Goal: Information Seeking & Learning: Compare options

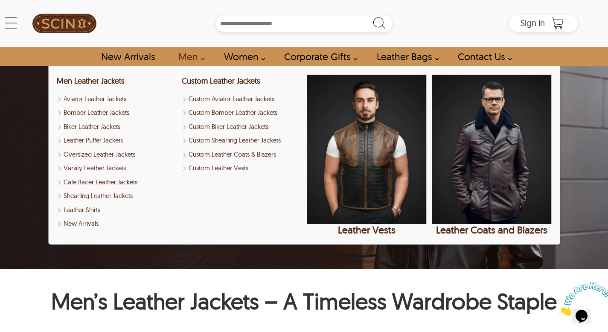
scroll to position [50, 0]
click at [96, 211] on link "Leather Shirts" at bounding box center [117, 210] width 120 height 10
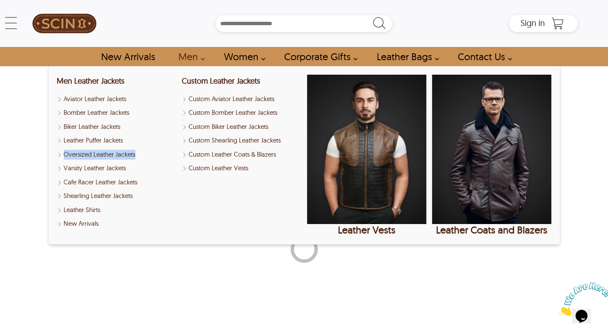
select select "********"
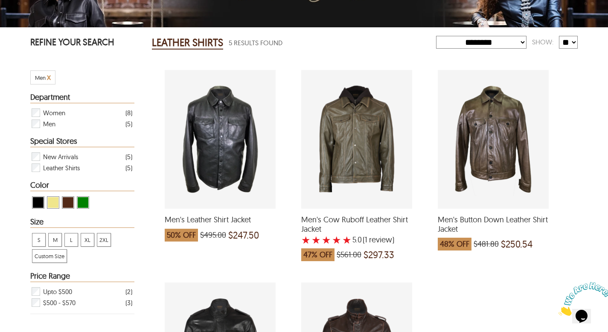
scroll to position [20, 0]
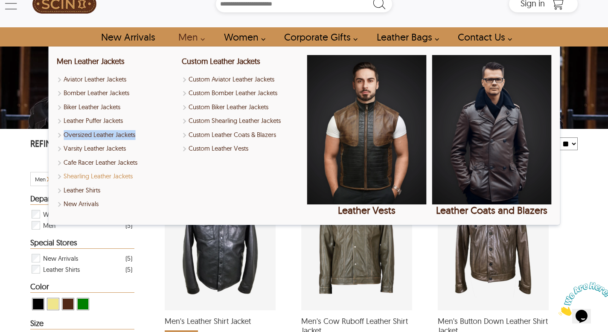
click at [114, 175] on link "Shearling Leather Jackets" at bounding box center [117, 177] width 120 height 10
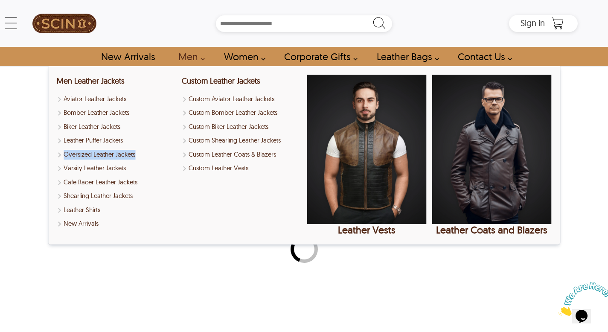
select select "********"
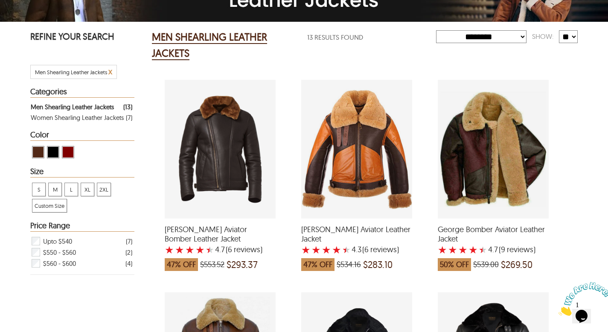
scroll to position [130, 0]
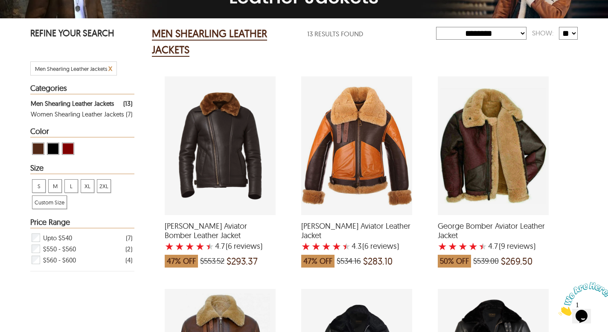
click at [513, 181] on div "George Bomber Aviator Leather Jacket with a 4.666666666666667 Star Rating 9 Pro…" at bounding box center [493, 145] width 111 height 139
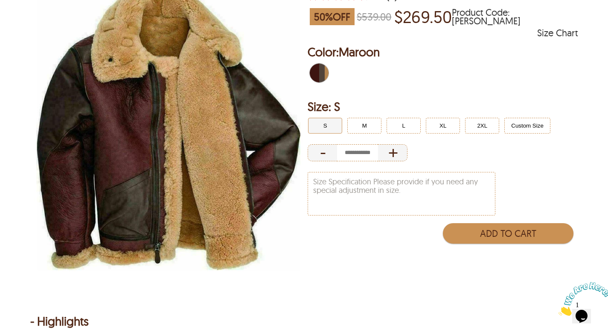
scroll to position [126, 0]
click at [168, 195] on img at bounding box center [168, 127] width 277 height 346
click at [404, 127] on button "L" at bounding box center [404, 125] width 34 height 16
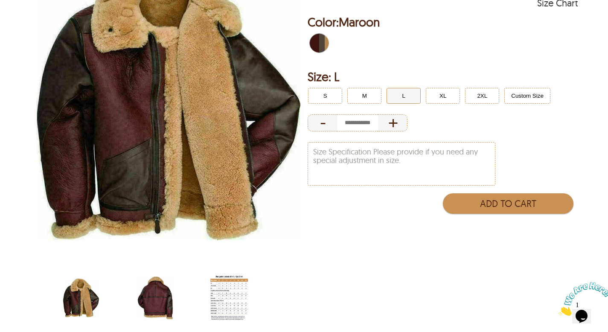
scroll to position [189, 0]
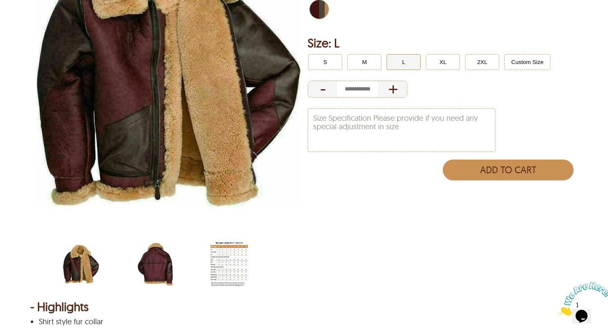
click at [67, 275] on img "scin-13041-maroon.jpg" at bounding box center [81, 264] width 38 height 47
click at [149, 275] on img "scin-13041-maroon-back.jpg" at bounding box center [156, 264] width 38 height 47
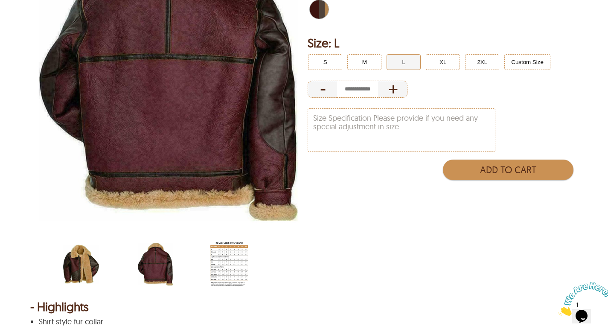
click at [231, 271] on img "men-jacket-size-chart-with-fur.jpg" at bounding box center [229, 264] width 38 height 47
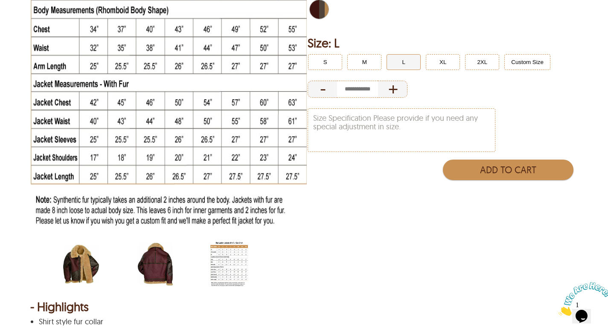
click at [147, 262] on img "scin-13041-maroon-back.jpg" at bounding box center [156, 264] width 38 height 47
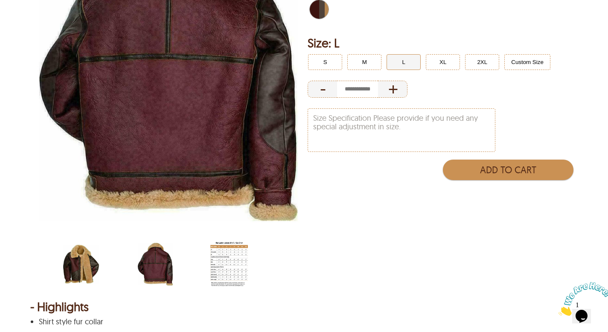
click at [102, 260] on div "scin-13041-maroon.jpg" at bounding box center [94, 265] width 65 height 49
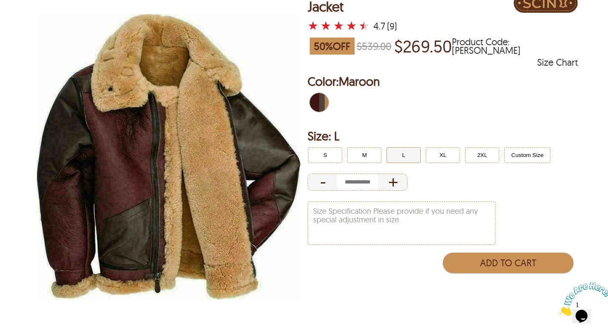
scroll to position [95, 0]
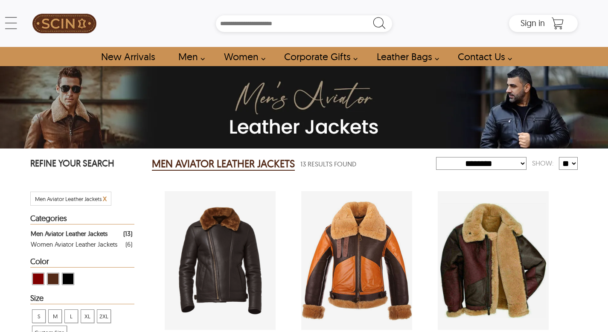
select select "********"
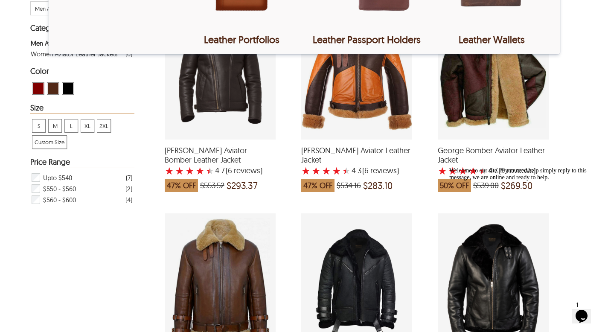
scroll to position [239, 0]
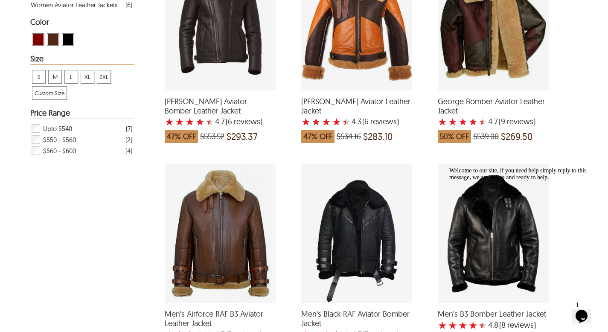
click at [450, 167] on icon "Chat attention grabber" at bounding box center [450, 167] width 0 height 0
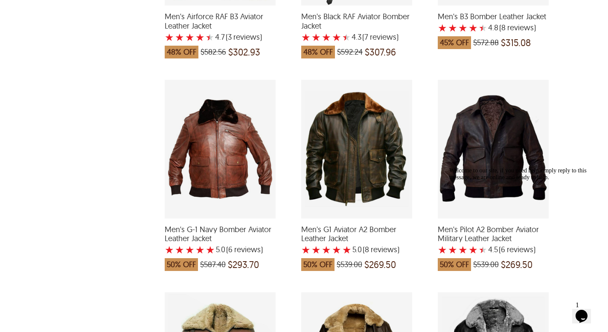
scroll to position [562, 0]
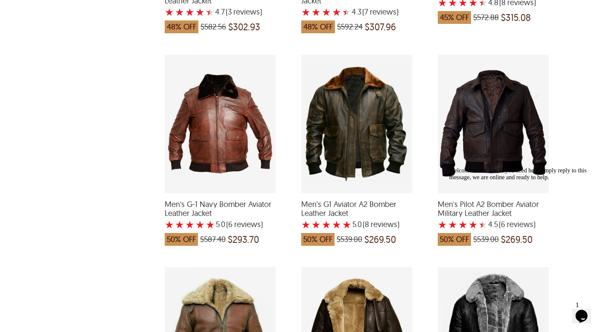
click at [450, 167] on icon "Chat attention grabber" at bounding box center [450, 167] width 0 height 0
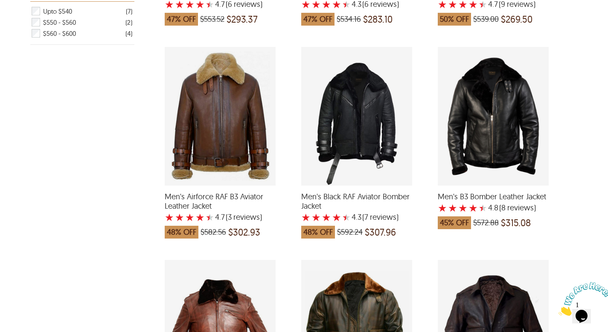
scroll to position [475, 0]
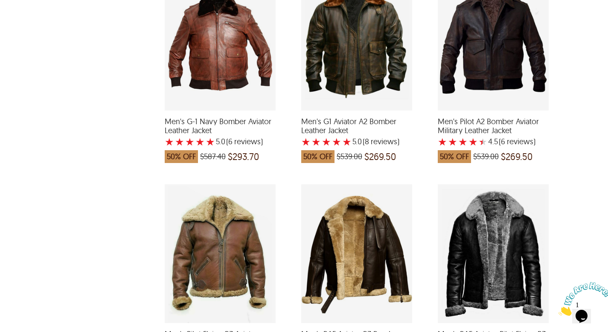
click at [340, 55] on div "Men's G1 Aviator A2 Bomber Leather Jacket with a 5 Star Rating 8 Product Review…" at bounding box center [356, 41] width 111 height 139
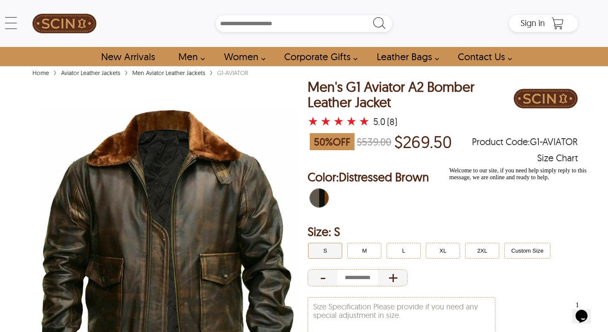
scroll to position [162, 0]
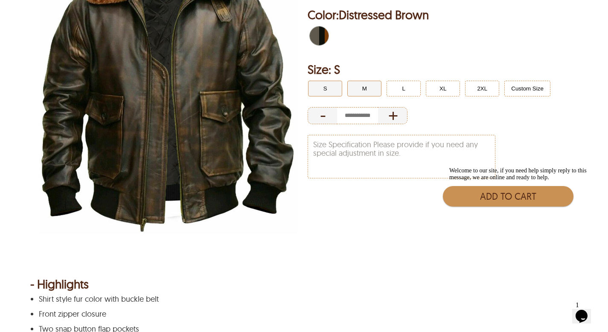
click at [364, 88] on button "M" at bounding box center [365, 89] width 34 height 16
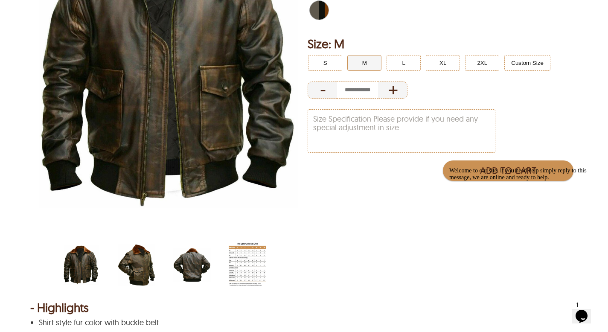
scroll to position [186, 0]
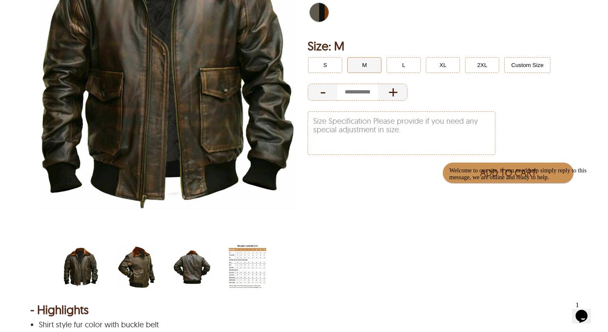
click at [146, 269] on img "scin-13037-distressedbrown-side.jpg" at bounding box center [137, 267] width 38 height 47
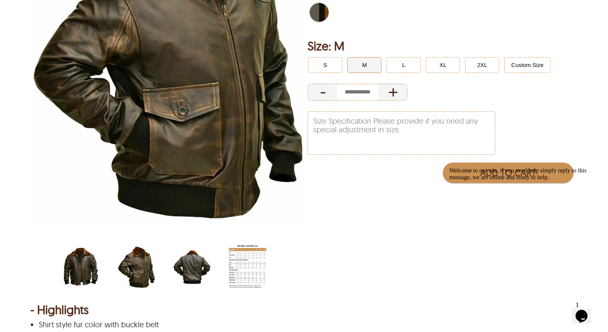
click at [201, 271] on img "scin-13037-distressedbrown-back.jpg" at bounding box center [192, 267] width 38 height 47
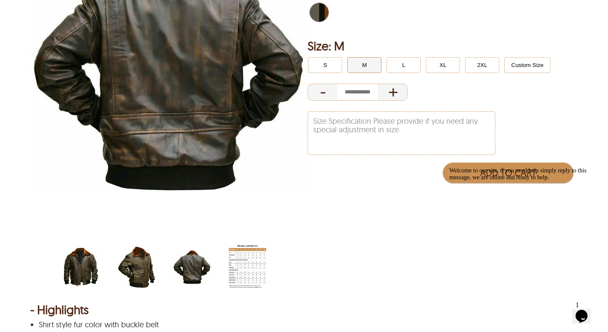
click at [88, 266] on img "scin-13037-distressedbrown.jpg" at bounding box center [81, 267] width 38 height 47
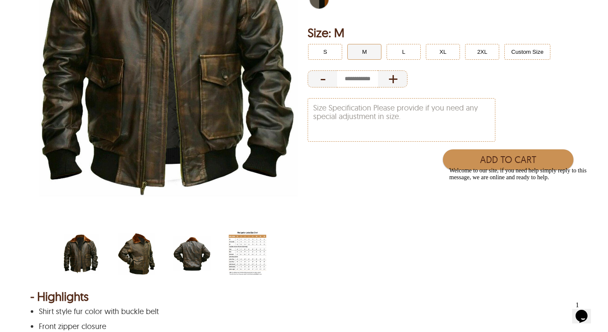
scroll to position [199, 0]
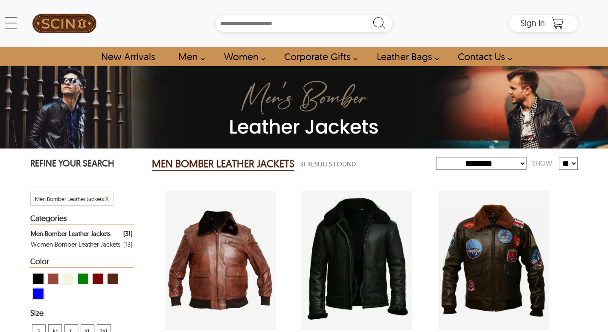
select select "********"
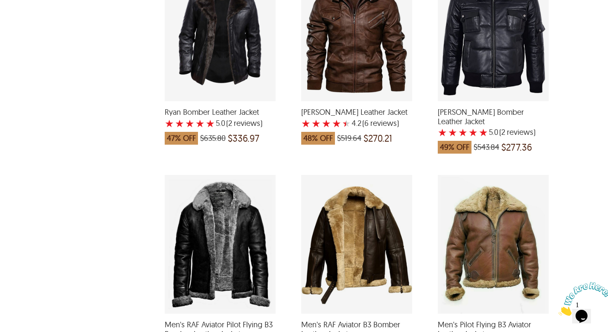
scroll to position [517, 0]
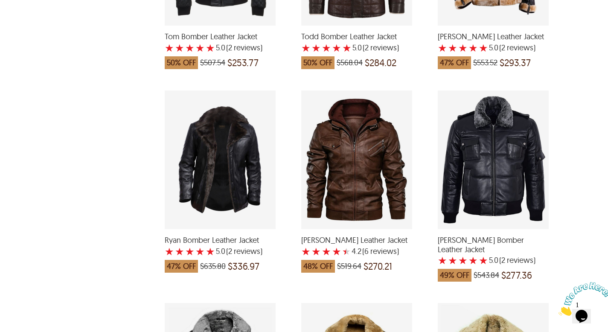
click at [199, 167] on div "Ryan Bomber Leather Jacket with a 5 Star Rating 2 Product Review which was at a…" at bounding box center [220, 160] width 111 height 139
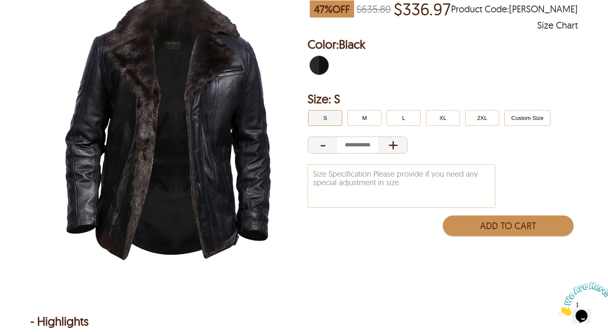
scroll to position [115, 0]
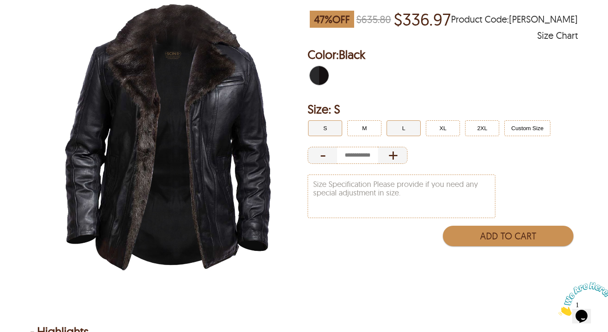
click at [414, 132] on button "L" at bounding box center [404, 128] width 34 height 16
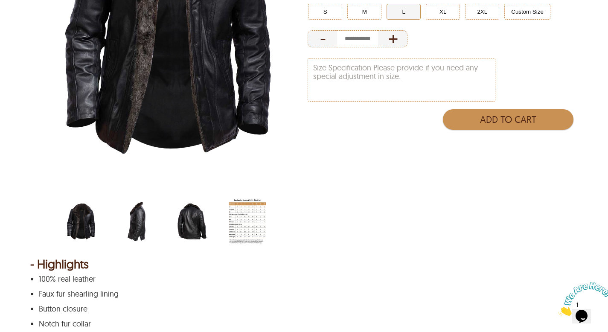
click at [129, 219] on img "mens-black-fur-collar-bomber-jacket-side.jpg" at bounding box center [137, 221] width 38 height 47
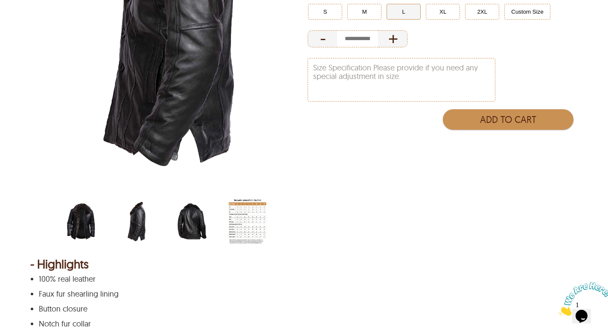
click at [193, 219] on img "mens-black-fur-collar-bomber-jacket-back.jpg" at bounding box center [192, 221] width 38 height 47
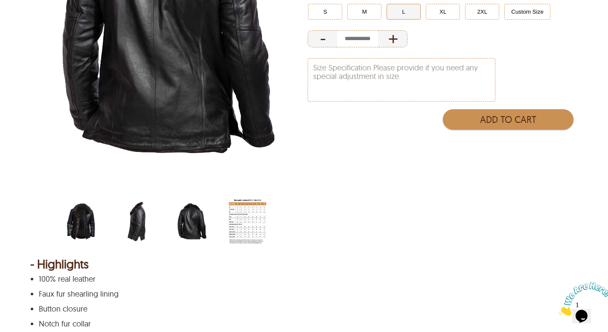
scroll to position [196, 0]
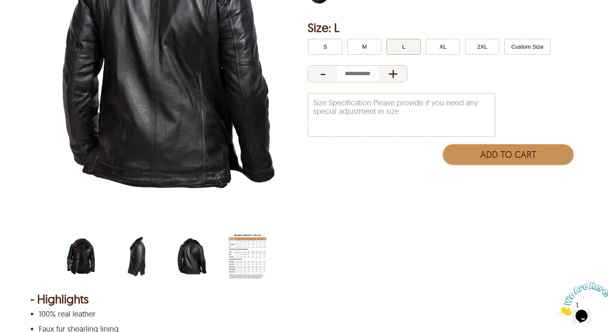
click at [65, 263] on img "mens-black-fur-collar-bomber-jacket.jpg" at bounding box center [81, 256] width 38 height 47
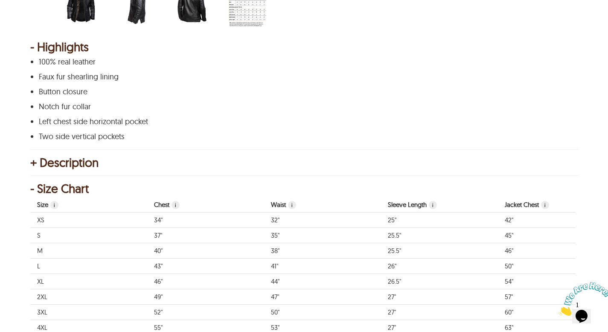
scroll to position [450, 0]
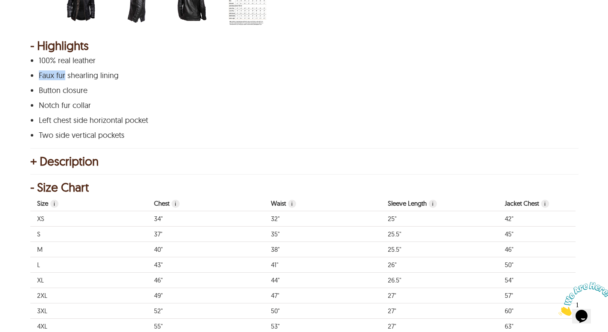
drag, startPoint x: 40, startPoint y: 75, endPoint x: 65, endPoint y: 74, distance: 25.2
click at [65, 74] on p "Faux fur shearling lining" at bounding box center [303, 75] width 529 height 9
drag, startPoint x: 39, startPoint y: 74, endPoint x: 58, endPoint y: 74, distance: 19.6
click at [58, 74] on p "Faux fur shearling lining" at bounding box center [303, 75] width 529 height 9
click at [295, 161] on div "+ Description" at bounding box center [304, 161] width 548 height 9
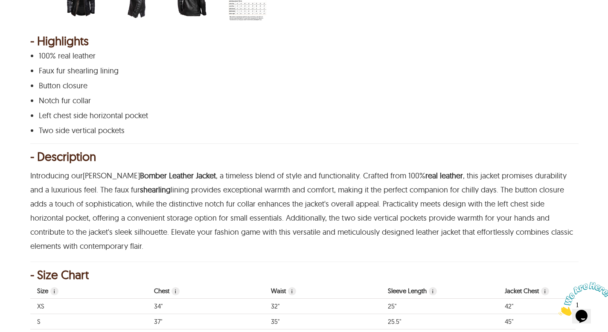
select select "********"
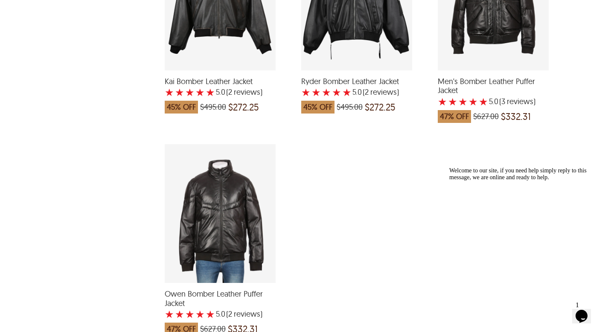
scroll to position [2373, 0]
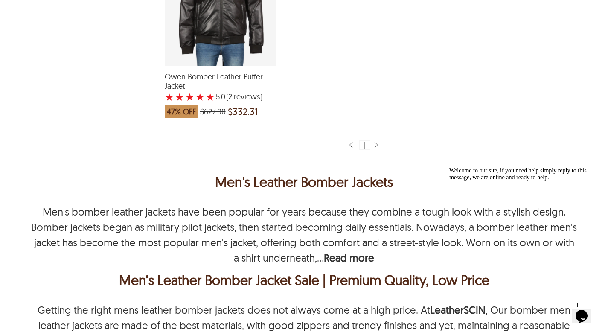
click at [450, 167] on icon "Chat attention grabber" at bounding box center [450, 167] width 0 height 0
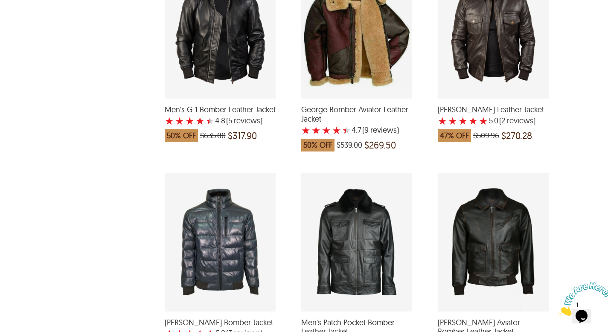
scroll to position [1682, 0]
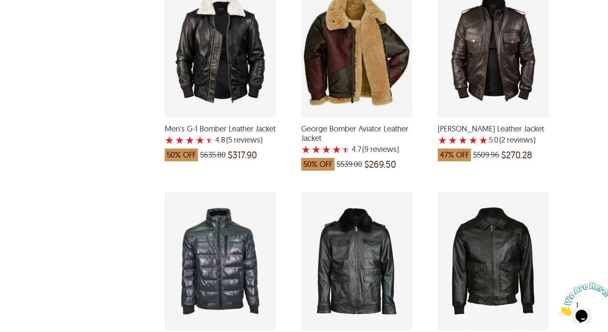
click at [493, 281] on div "Ethan Aviator Bomber Leather Jacket with a 5 Star Rating 2 Product Review which…" at bounding box center [493, 261] width 111 height 139
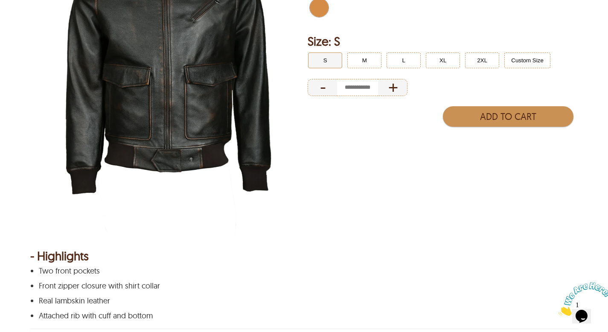
scroll to position [70, 0]
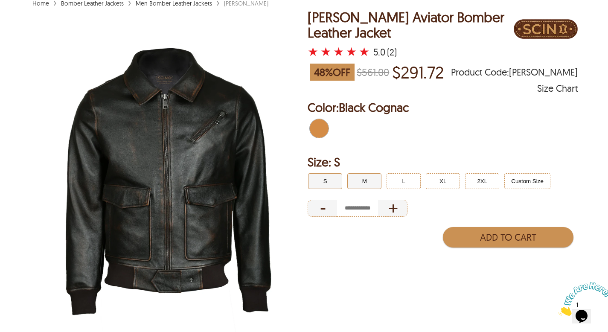
click at [366, 181] on button "M" at bounding box center [365, 181] width 34 height 16
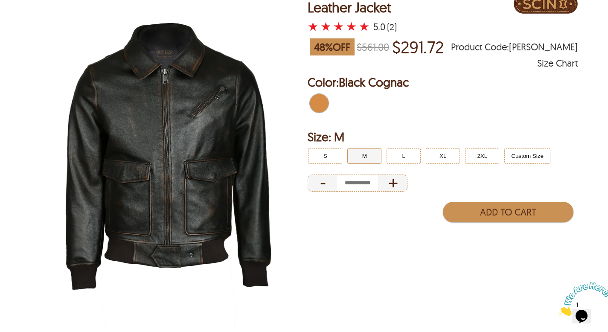
scroll to position [30, 0]
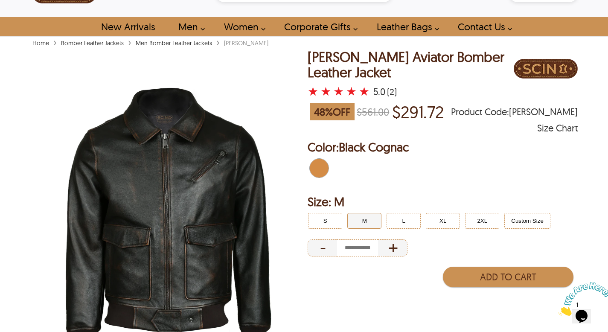
select select "********"
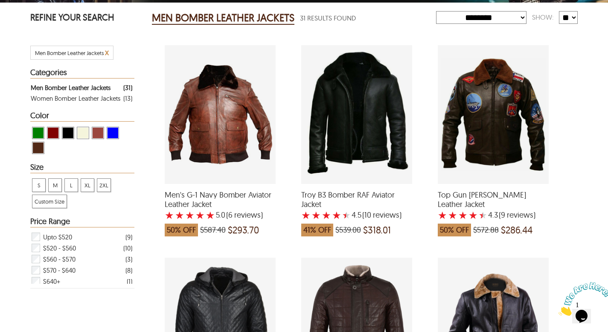
scroll to position [68, 0]
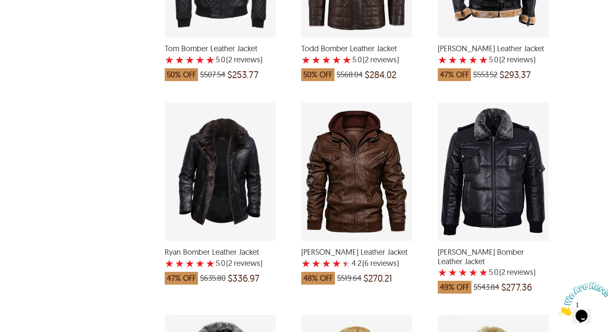
click at [327, 191] on div "Ronald Biker Leather Jacket with a 4.166666666666667 Star Rating 6 Product Revi…" at bounding box center [356, 171] width 111 height 139
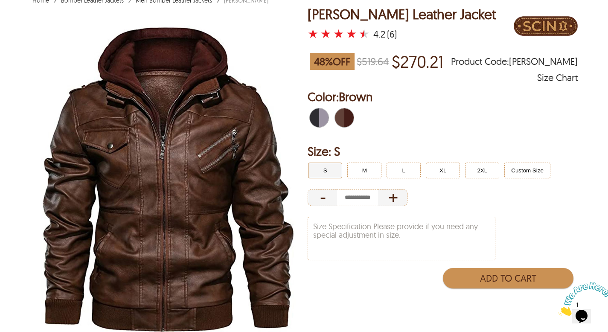
scroll to position [68, 0]
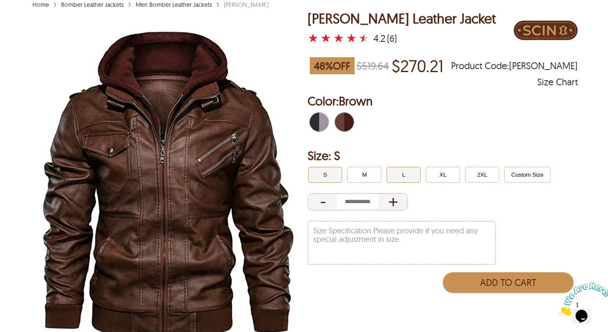
click at [389, 177] on button "L" at bounding box center [404, 175] width 34 height 16
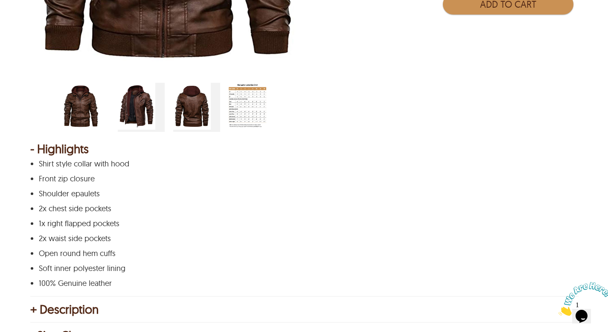
scroll to position [287, 0]
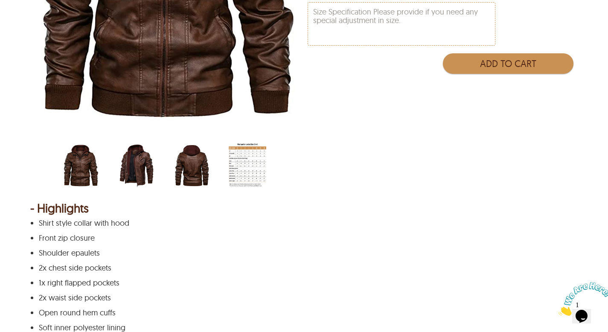
click at [159, 161] on div "scin-13019-brown-side.jpg" at bounding box center [141, 166] width 47 height 49
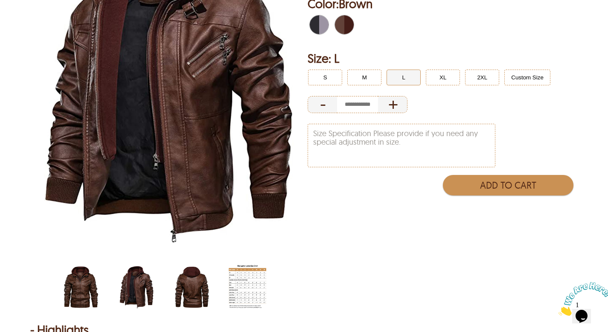
scroll to position [77, 0]
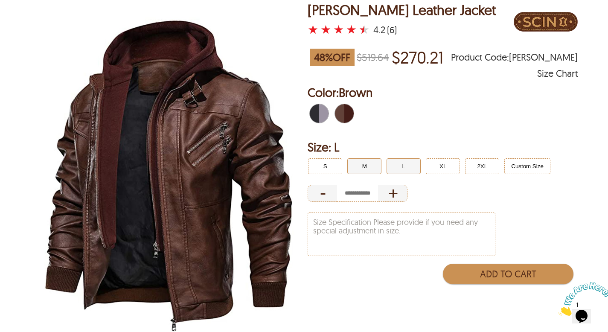
click at [351, 172] on button "M" at bounding box center [365, 166] width 34 height 16
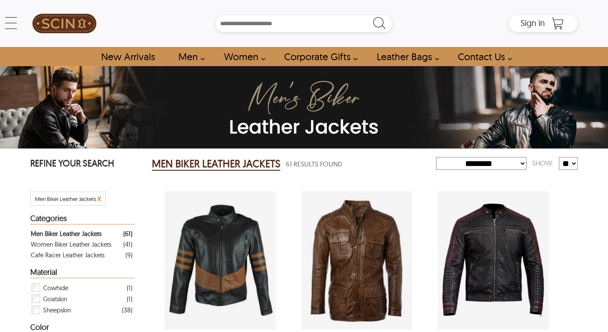
select select "********"
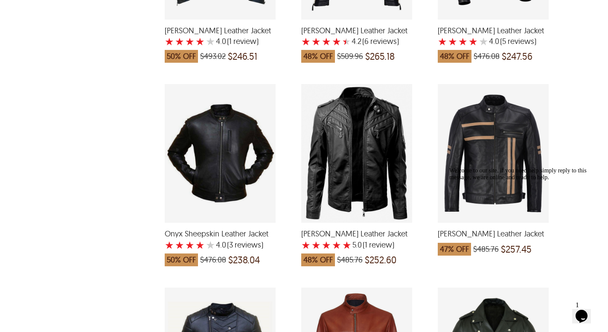
scroll to position [1333, 0]
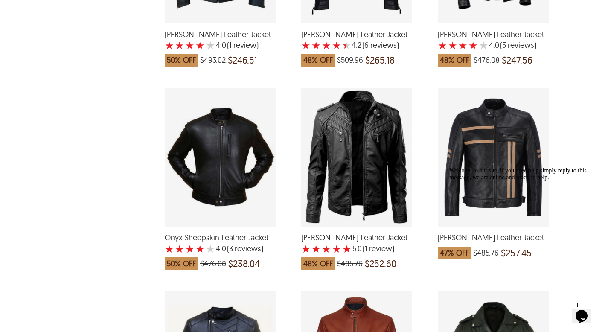
click at [450, 167] on icon "Chat attention grabber" at bounding box center [450, 167] width 0 height 0
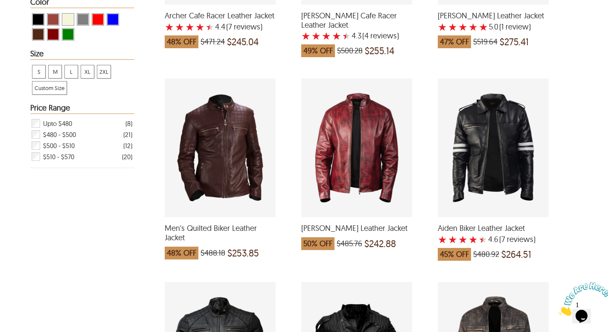
scroll to position [270, 0]
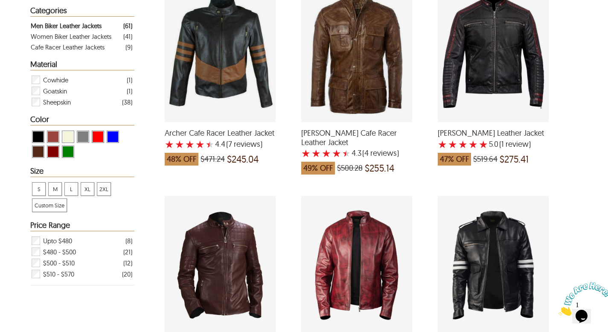
click at [473, 289] on div "Aiden Biker Leather Jacket with a 4.571428571428571 Star Rating 7 Product Revie…" at bounding box center [493, 265] width 111 height 139
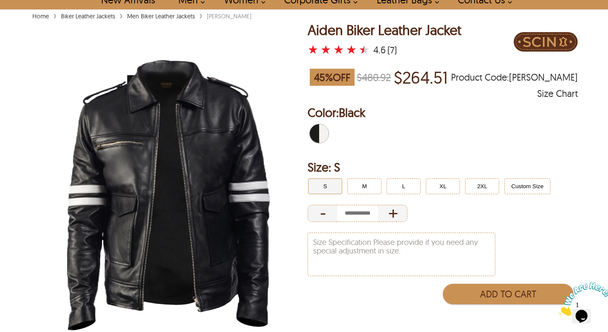
scroll to position [58, 0]
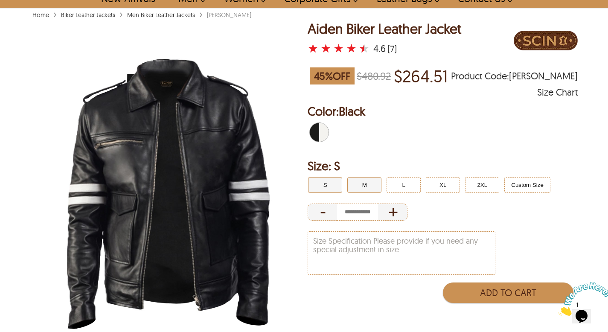
click at [355, 191] on button "M" at bounding box center [365, 185] width 34 height 16
click at [406, 190] on button "L" at bounding box center [404, 185] width 34 height 16
click at [220, 203] on img at bounding box center [168, 194] width 277 height 346
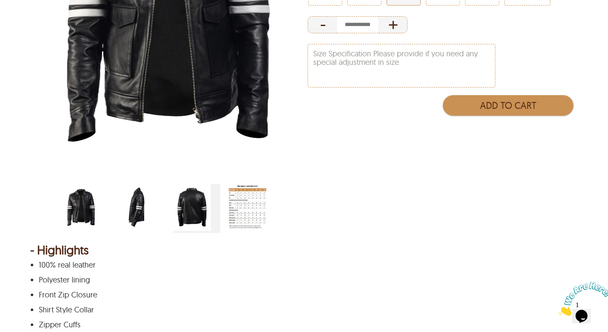
scroll to position [245, 0]
click at [142, 216] on img "black-biker-with-white-stripes-jacket-side.jpg" at bounding box center [137, 207] width 38 height 47
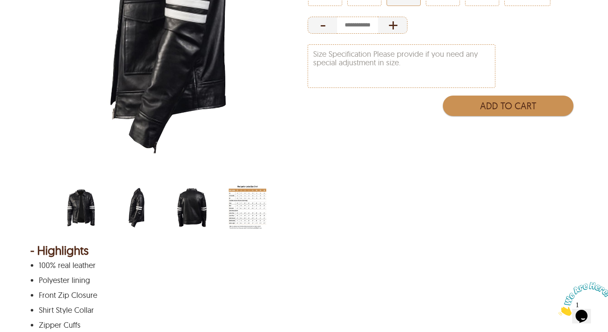
click at [199, 201] on img "black-biker-with-white-stripes-jacket-back.jpg" at bounding box center [192, 207] width 38 height 47
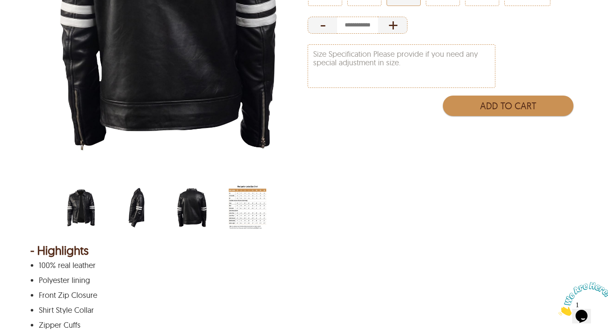
click at [134, 206] on img "black-biker-with-white-stripes-jacket-side.jpg" at bounding box center [137, 207] width 38 height 47
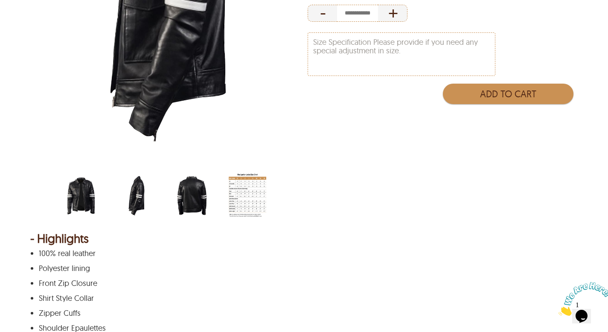
scroll to position [187, 0]
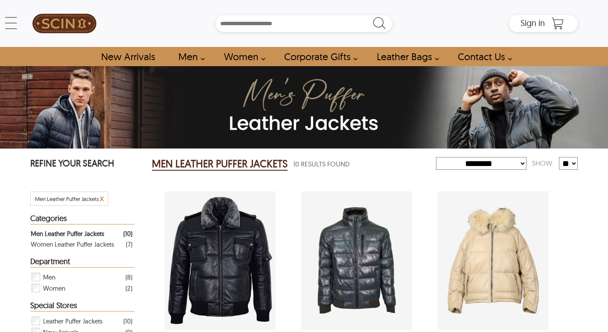
select select "********"
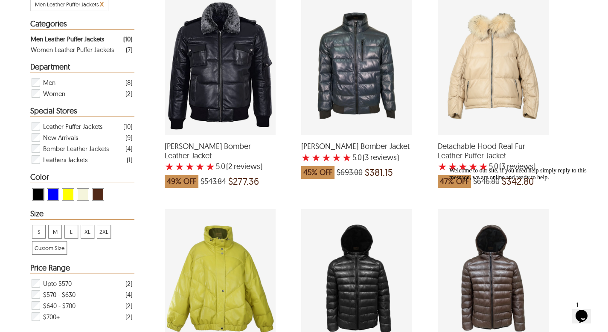
scroll to position [132, 0]
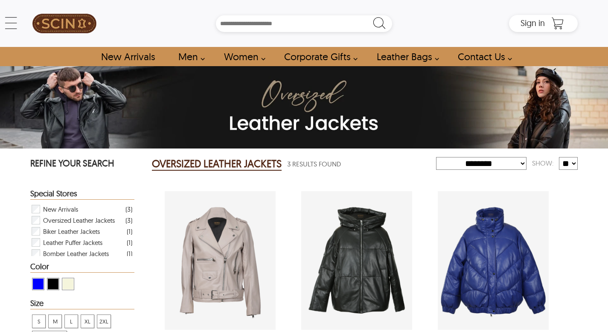
select select "********"
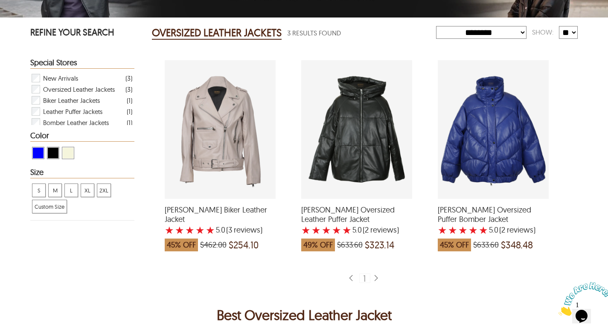
scroll to position [131, 0]
